Goal: Find specific page/section: Find specific page/section

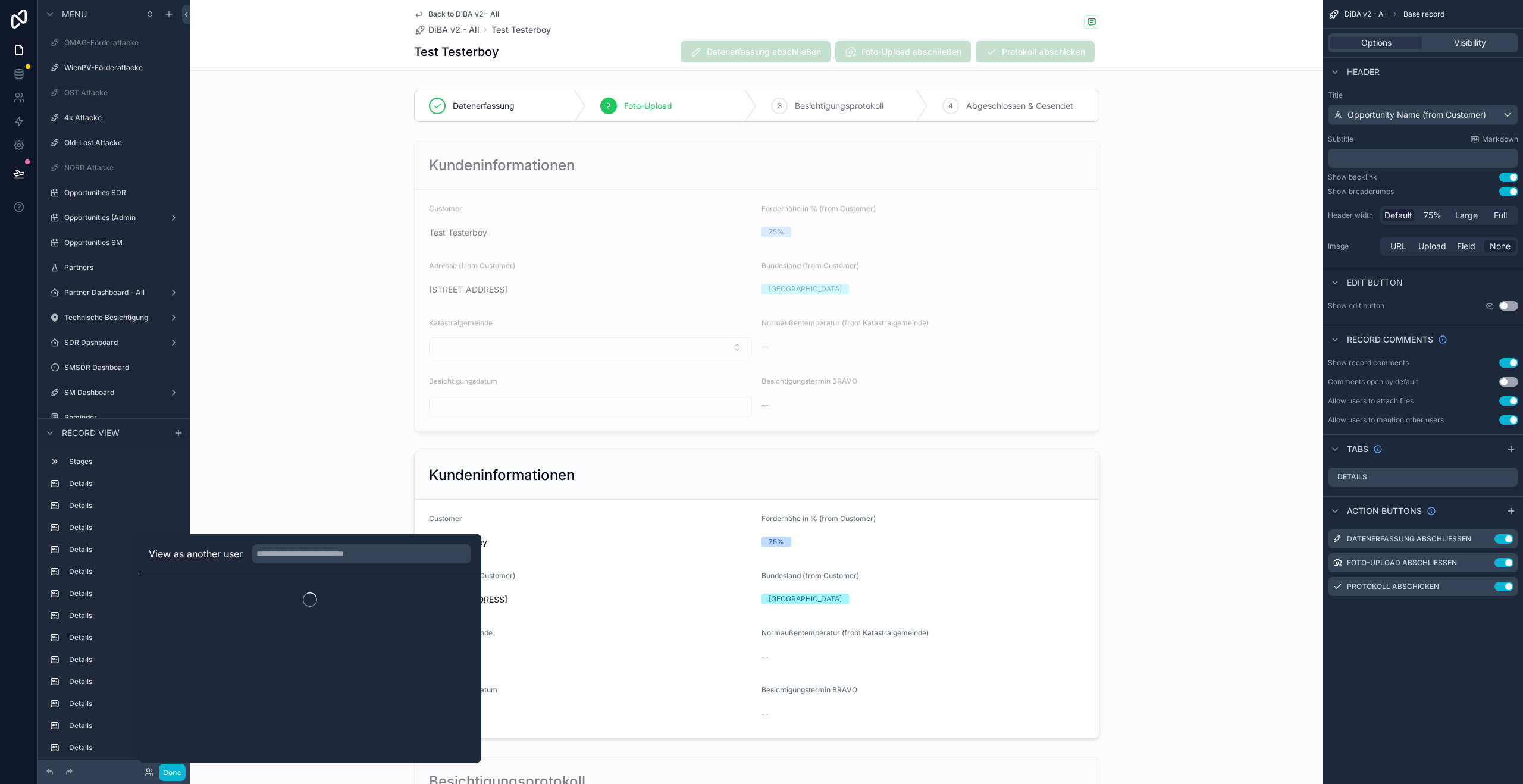
scroll to position [6002, 0]
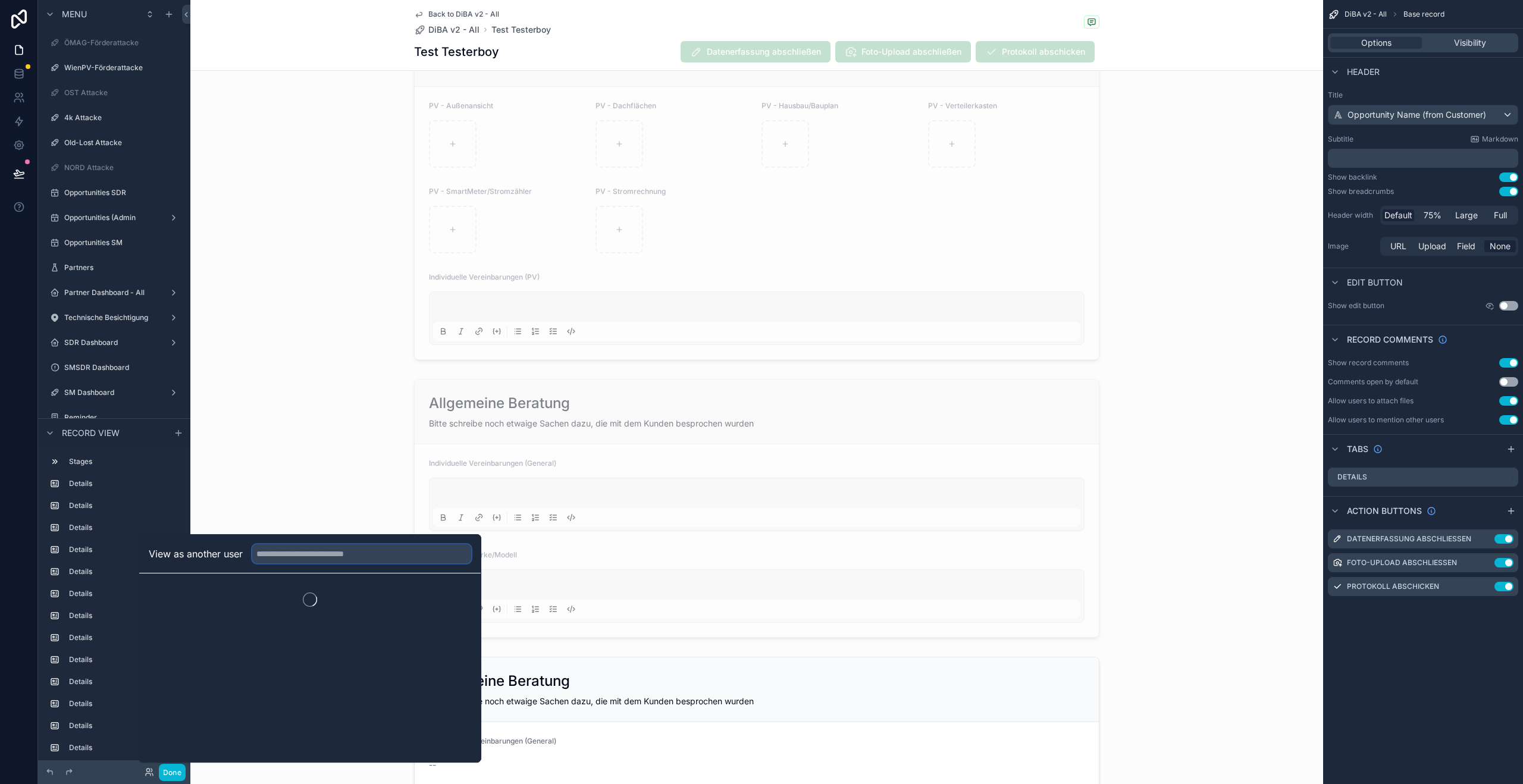
click at [354, 560] on input "text" at bounding box center [362, 554] width 219 height 19
type input "******"
click at [458, 598] on button "Select" at bounding box center [455, 598] width 31 height 17
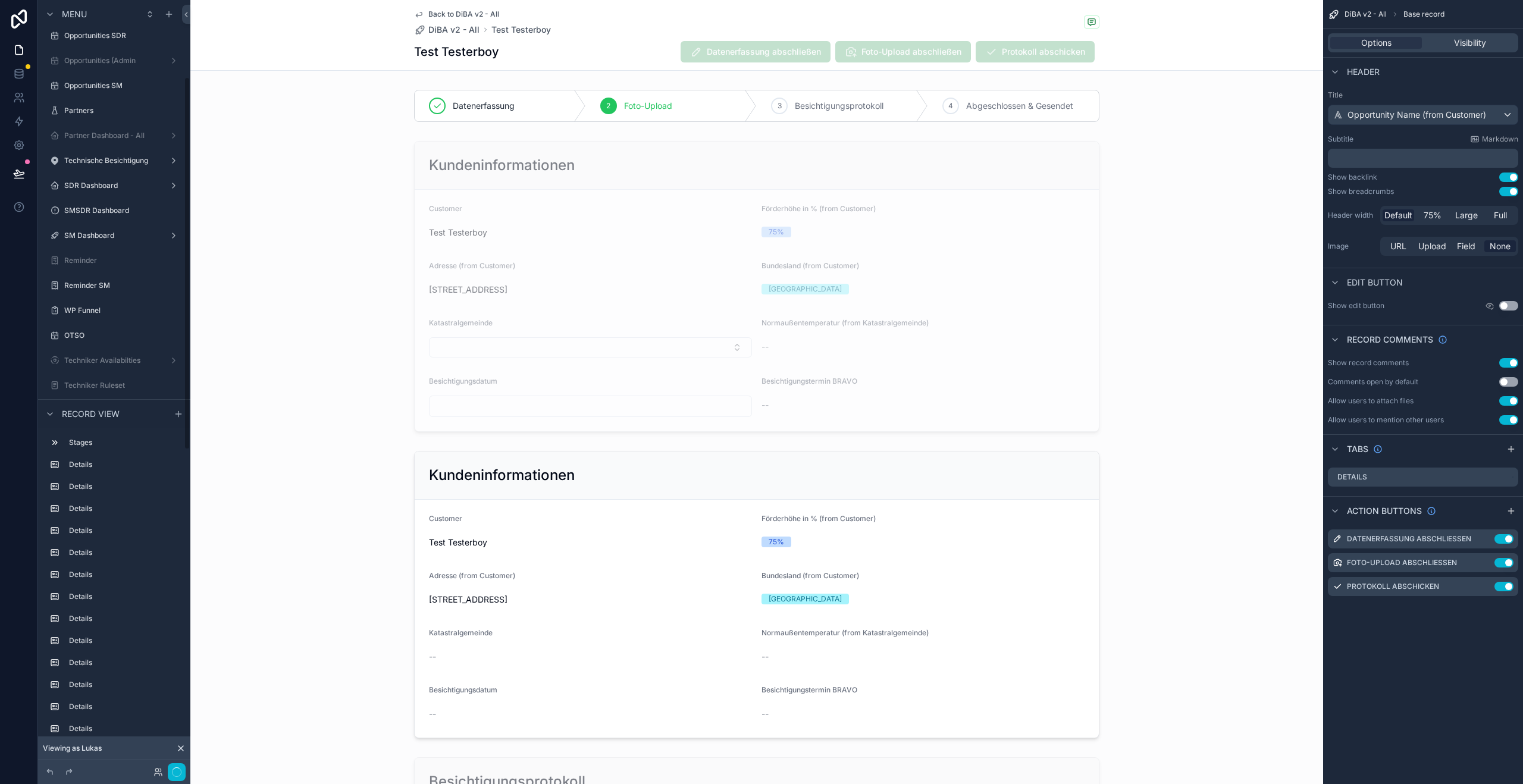
scroll to position [159, 0]
click at [137, 239] on div "SM Dashboard" at bounding box center [114, 233] width 100 height 14
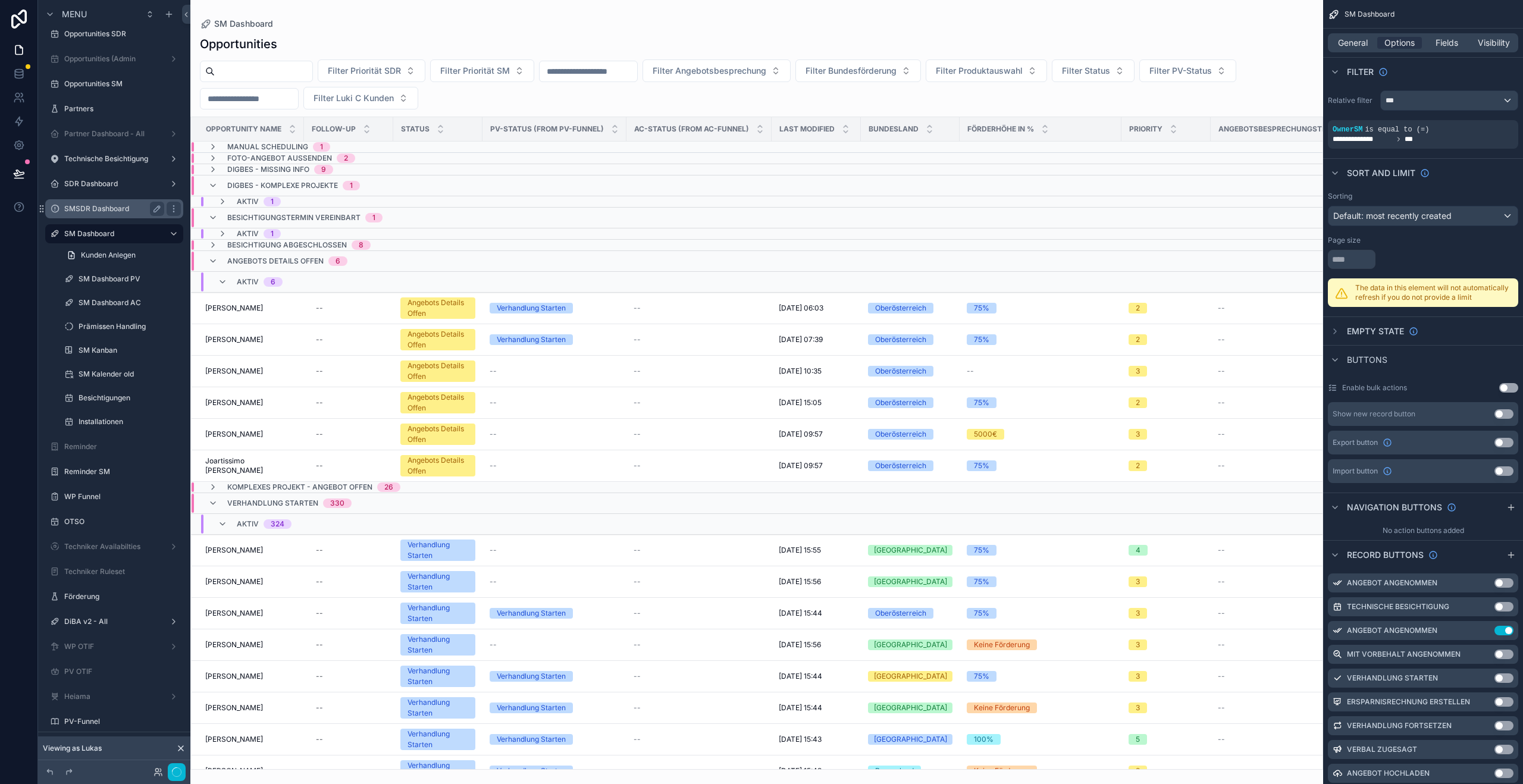
click at [109, 204] on label "SMSDR Dashboard" at bounding box center [112, 209] width 96 height 9
